Goal: Task Accomplishment & Management: Manage account settings

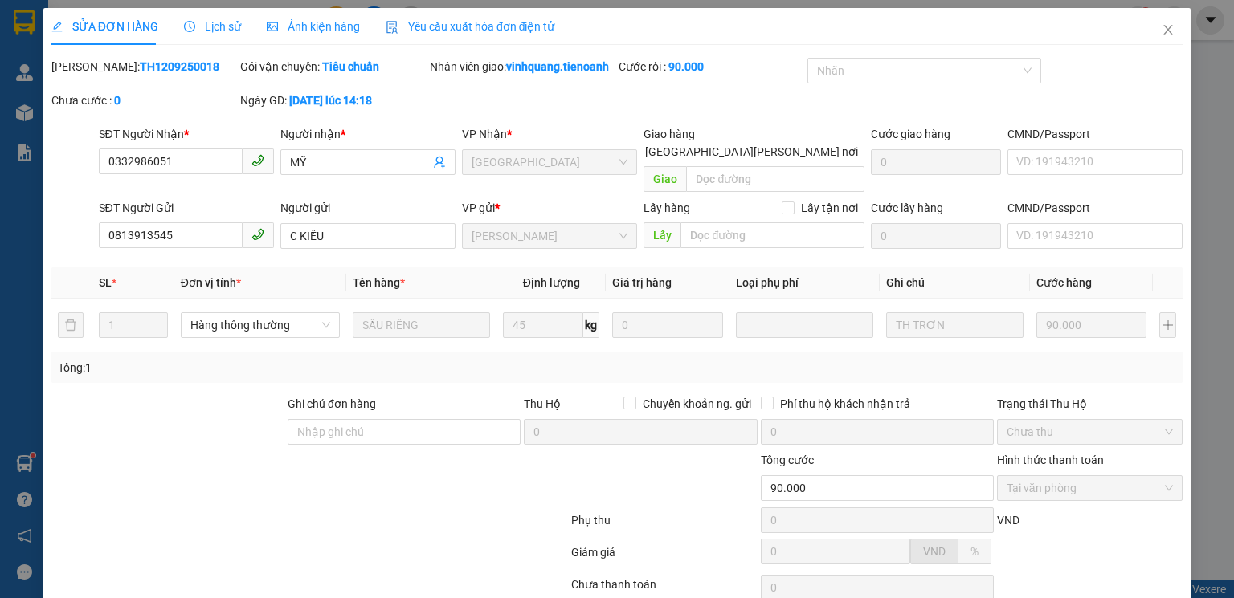
scroll to position [107, 0]
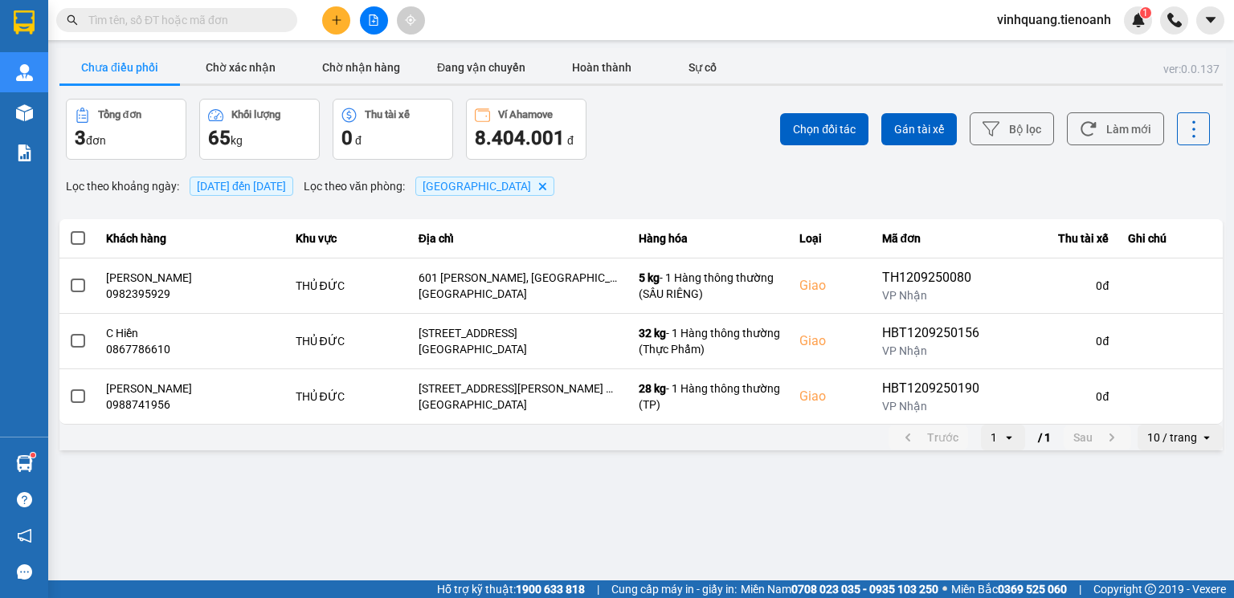
click at [1086, 21] on span "vinhquang.tienoanh" at bounding box center [1054, 20] width 140 height 20
click at [1051, 55] on span "Đăng xuất" at bounding box center [1060, 50] width 107 height 18
